Goal: Task Accomplishment & Management: Complete application form

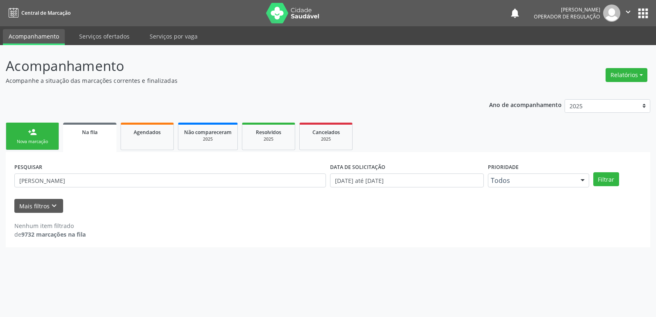
click at [41, 134] on link "person_add Nova marcação" at bounding box center [32, 136] width 53 height 27
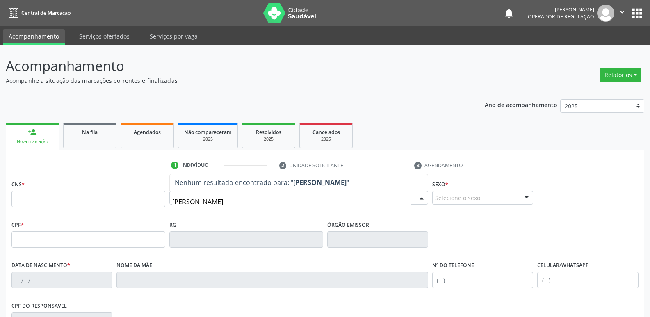
type input "ELIBERTINA"
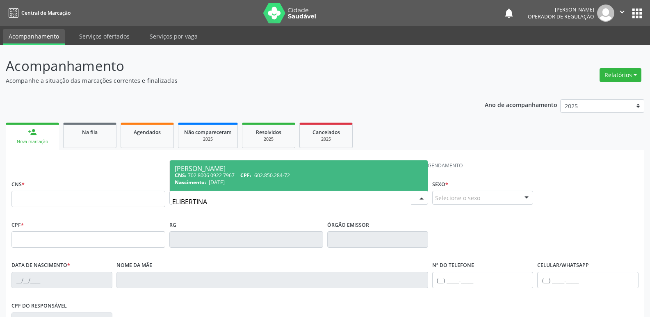
click at [226, 174] on div "CNS: 702 8006 0922 7967 CPF: 602.850.284-72" at bounding box center [299, 175] width 248 height 7
type input "702 8006 0922 7967"
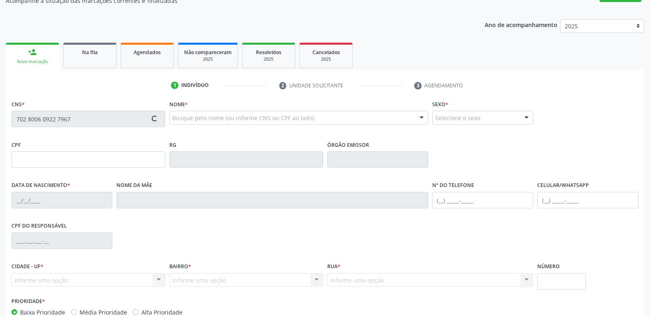
scroll to position [128, 0]
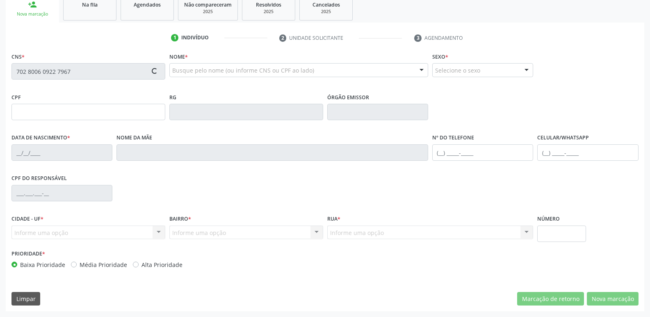
type input "602.850.284-72"
type input "[DATE]"
type input "[PERSON_NAME]"
type input "[PHONE_NUMBER]"
type input "S/N"
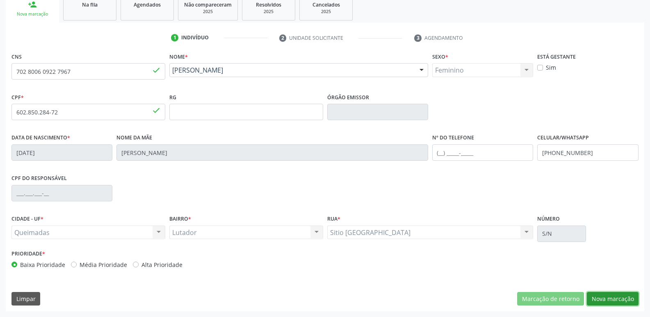
click at [608, 301] on button "Nova marcação" at bounding box center [613, 299] width 52 height 14
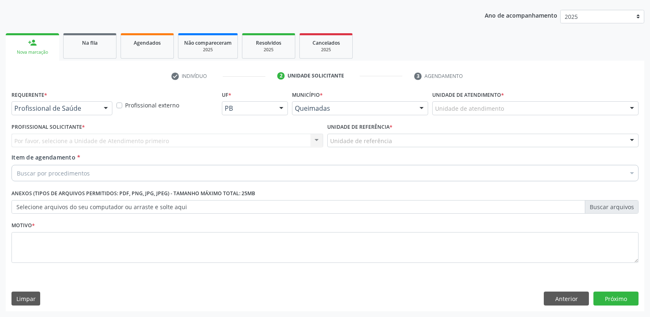
scroll to position [89, 0]
click at [103, 100] on div "Requerente * Profissional de Saúde Profissional de Saúde Paciente Nenhum result…" at bounding box center [61, 102] width 101 height 26
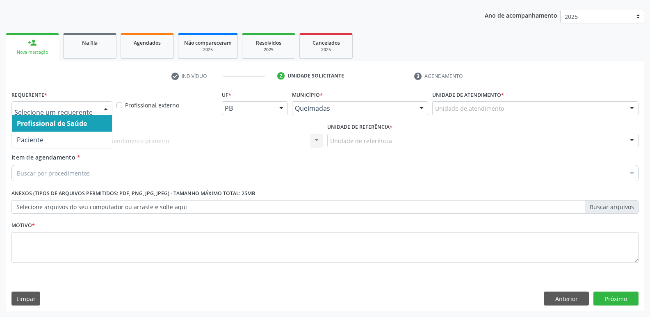
click at [100, 107] on div at bounding box center [106, 109] width 12 height 14
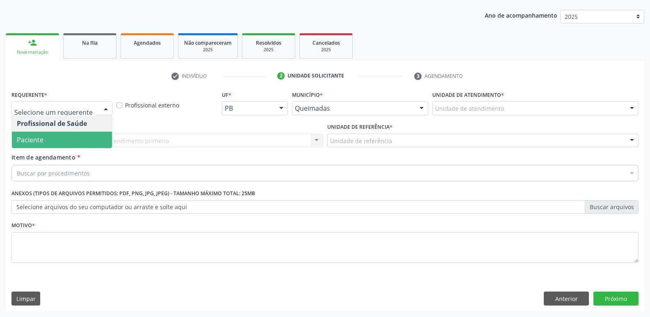
drag, startPoint x: 64, startPoint y: 139, endPoint x: 72, endPoint y: 135, distance: 8.7
click at [64, 139] on span "Paciente" at bounding box center [62, 140] width 100 height 16
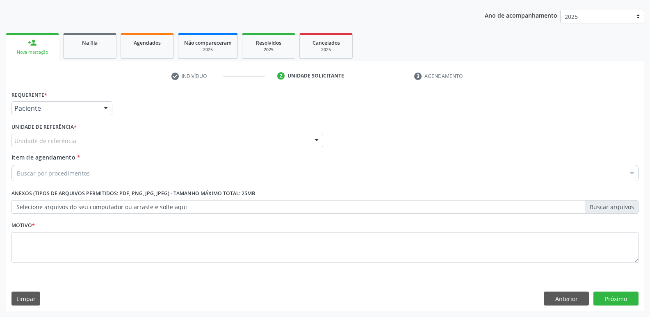
drag, startPoint x: 82, startPoint y: 132, endPoint x: 82, endPoint y: 137, distance: 4.1
click at [82, 137] on div "Unidade de referência * Unidade de referência UBSF Ligeiro II UBSF Saulo Leal […" at bounding box center [167, 134] width 312 height 26
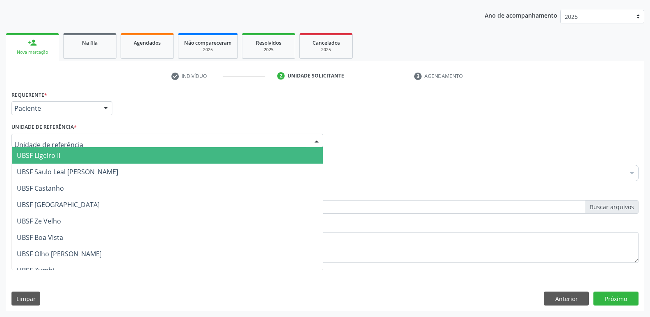
click at [75, 139] on div at bounding box center [167, 141] width 312 height 14
type input "LU"
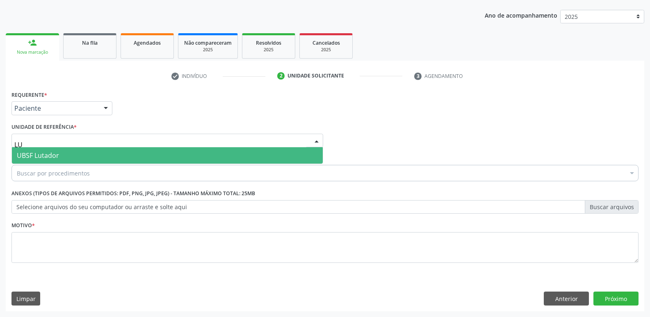
drag, startPoint x: 77, startPoint y: 148, endPoint x: 80, endPoint y: 154, distance: 6.4
click at [76, 148] on span "UBSF Lutador" at bounding box center [167, 155] width 311 height 16
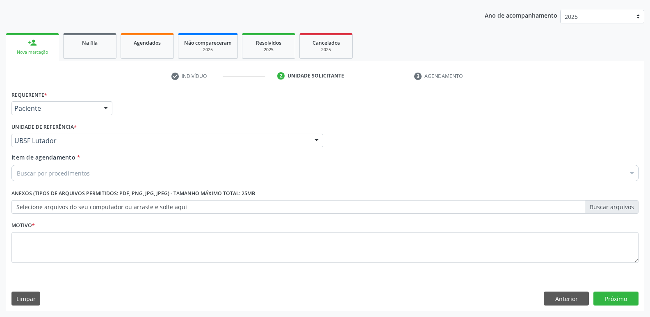
click at [83, 166] on div "Buscar por procedimentos" at bounding box center [324, 173] width 627 height 16
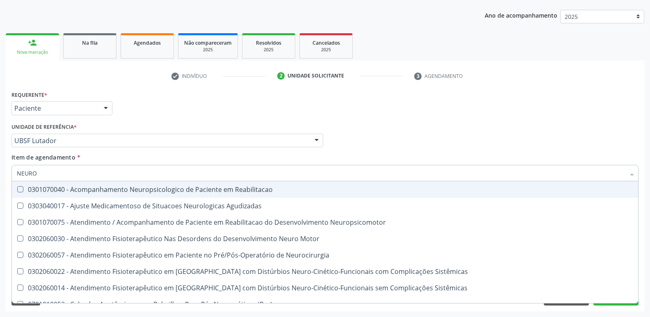
type input "NEUROC"
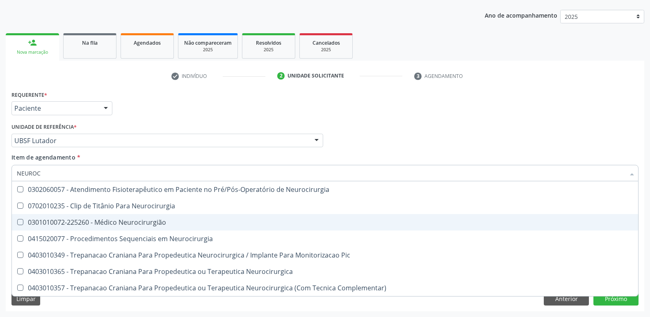
drag, startPoint x: 164, startPoint y: 221, endPoint x: 176, endPoint y: 206, distance: 19.0
click at [165, 219] on div "0301010072-225260 - Médico Neurocirurgião" at bounding box center [325, 222] width 616 height 7
checkbox Neurocirurgião "true"
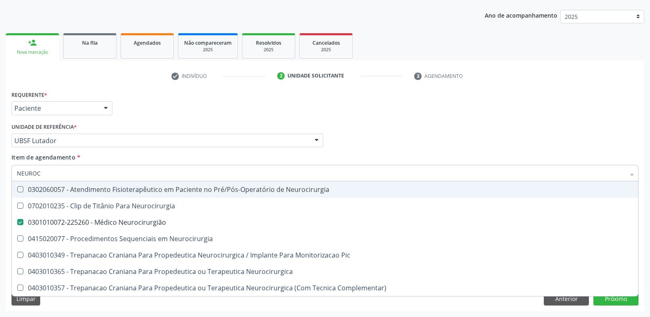
click at [201, 126] on div "Unidade de referência * UBSF Lutador UBSF Ligeiro II UBSF Saulo Leal [PERSON_NA…" at bounding box center [167, 134] width 312 height 26
checkbox Neurocirurgia "true"
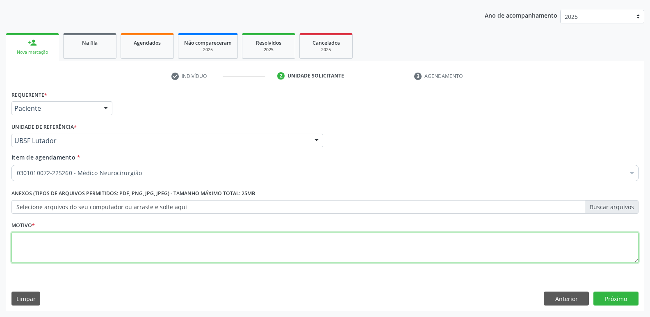
drag, startPoint x: 59, startPoint y: 238, endPoint x: 54, endPoint y: 218, distance: 20.8
click at [59, 235] on textarea at bounding box center [324, 247] width 627 height 31
type textarea "AVALIAÇÃO"
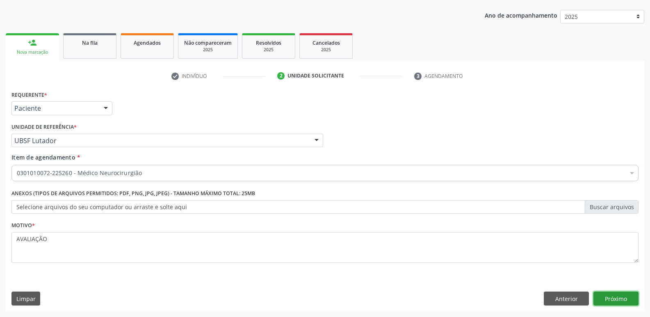
click at [608, 299] on button "Próximo" at bounding box center [615, 299] width 45 height 14
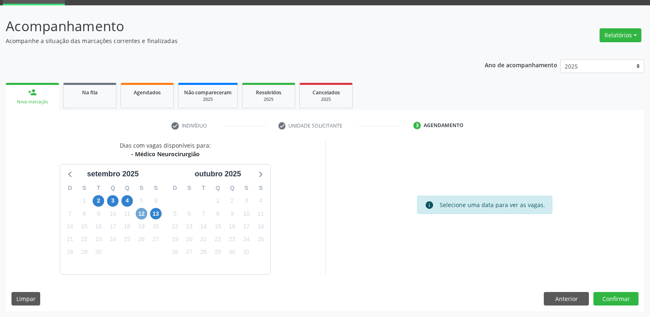
click at [141, 215] on span "12" at bounding box center [141, 213] width 11 height 11
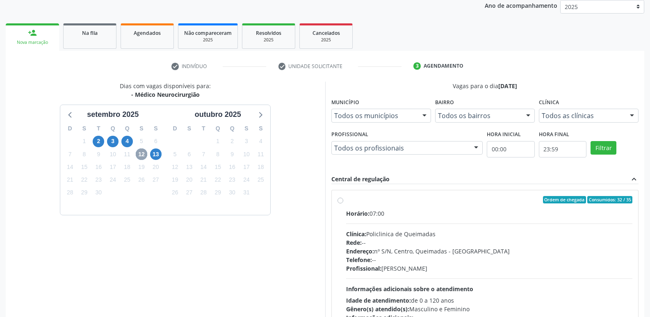
scroll to position [158, 0]
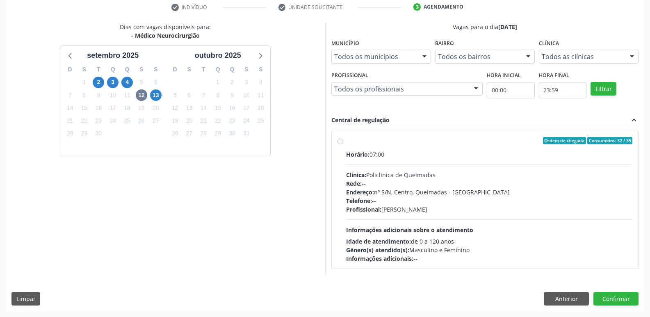
click at [580, 197] on div "Telefone: --" at bounding box center [489, 200] width 287 height 9
click at [343, 144] on input "Ordem de chegada Consumidos: 32 / 35 Horário: 07:00 Clínica: Policlinica de Que…" at bounding box center [340, 140] width 6 height 7
radio input "true"
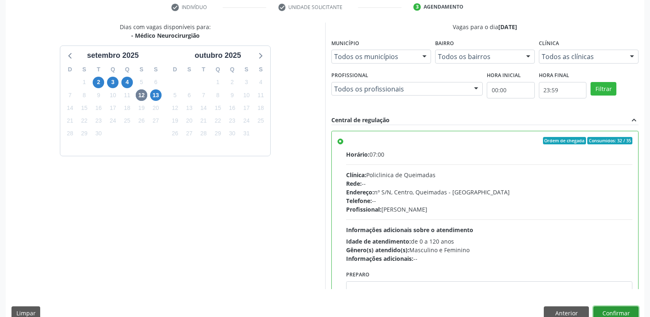
click at [606, 308] on button "Confirmar" at bounding box center [615, 313] width 45 height 14
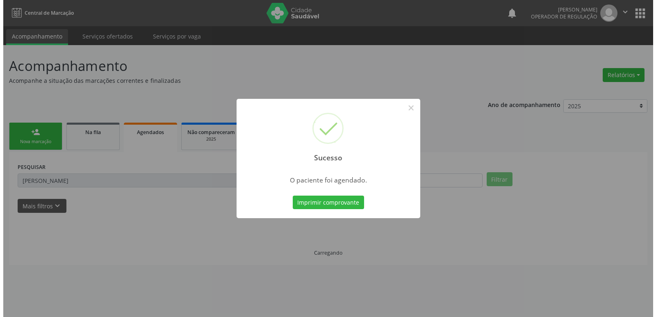
scroll to position [0, 0]
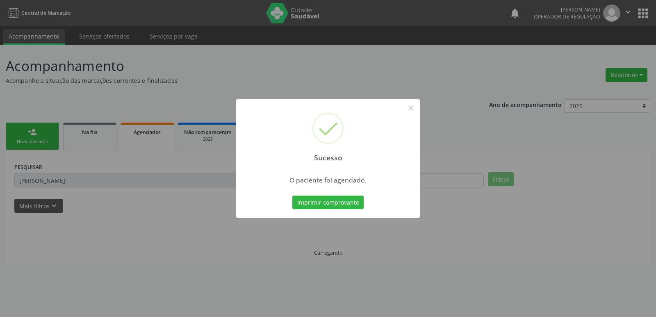
click at [292, 196] on button "Imprimir comprovante" at bounding box center [327, 203] width 71 height 14
